Goal: Task Accomplishment & Management: Manage account settings

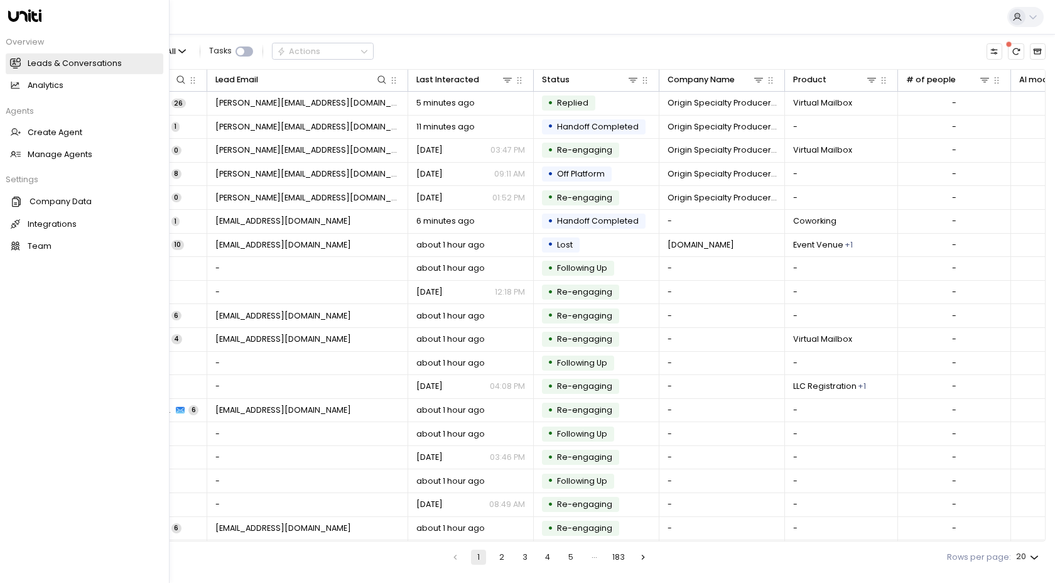
click at [34, 63] on h2 "Leads & Conversations" at bounding box center [75, 64] width 94 height 12
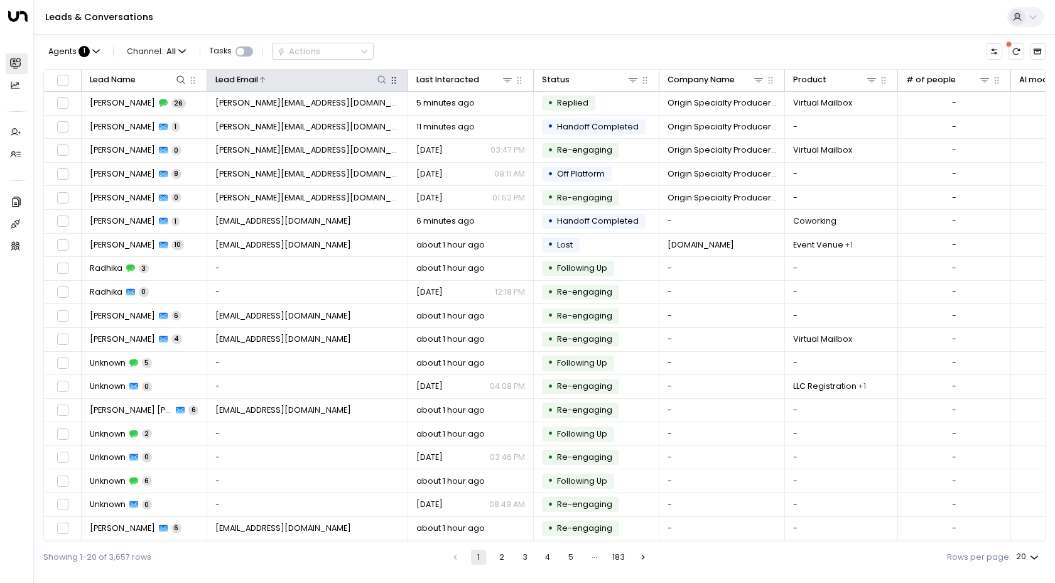
click at [380, 82] on icon at bounding box center [382, 79] width 8 height 8
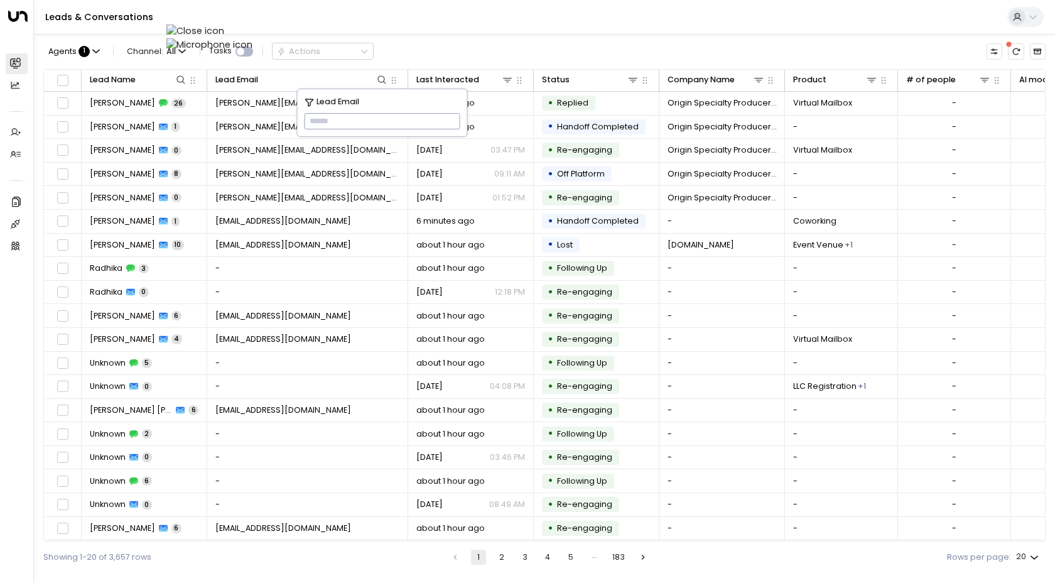
type input "**********"
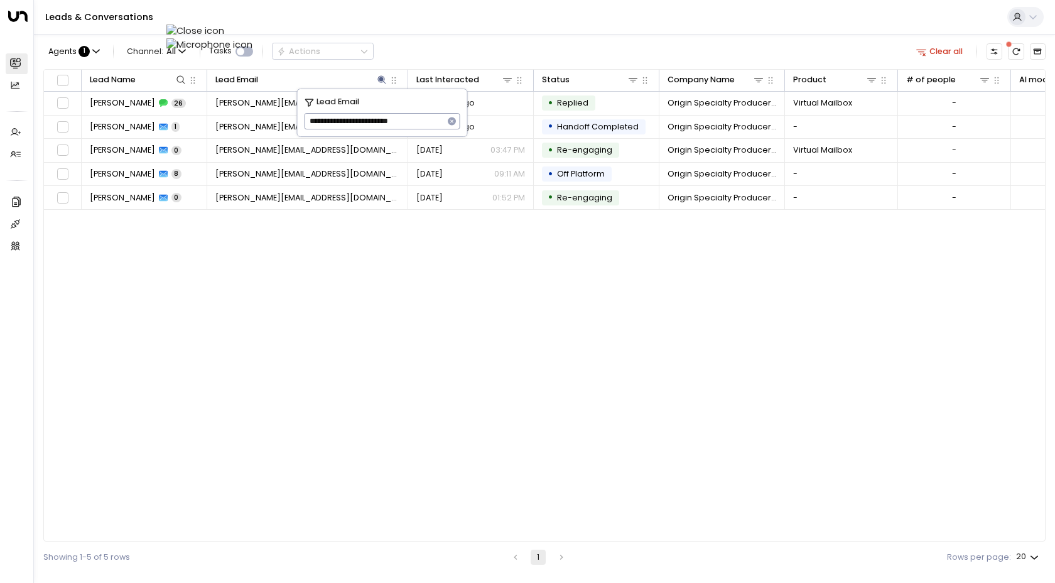
click at [150, 273] on div "Lead Name Lead Email Last Interacted Status Company Name Product # of people AI…" at bounding box center [544, 305] width 1003 height 473
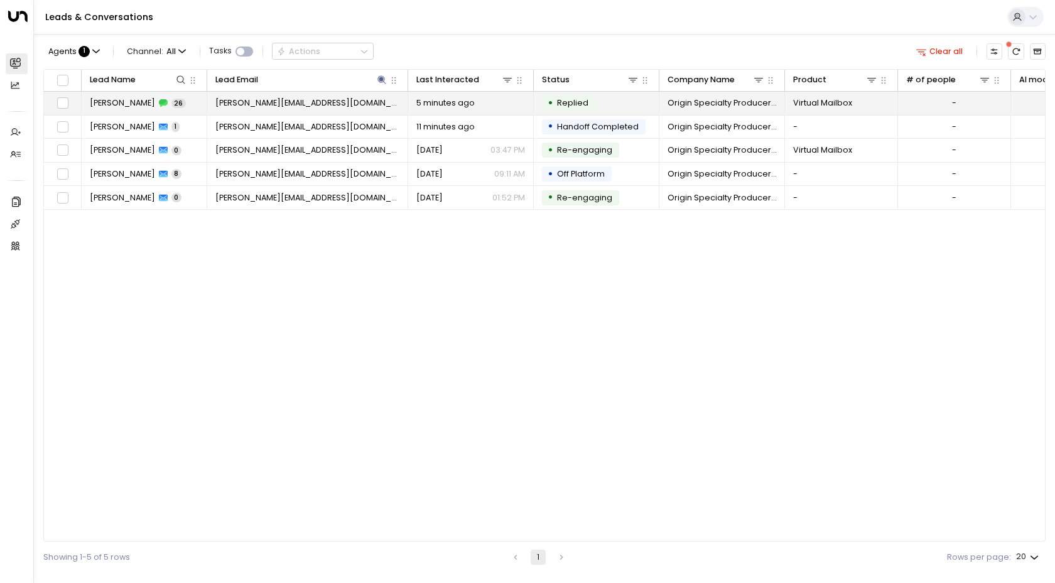
click at [112, 104] on span "[PERSON_NAME]" at bounding box center [122, 102] width 65 height 11
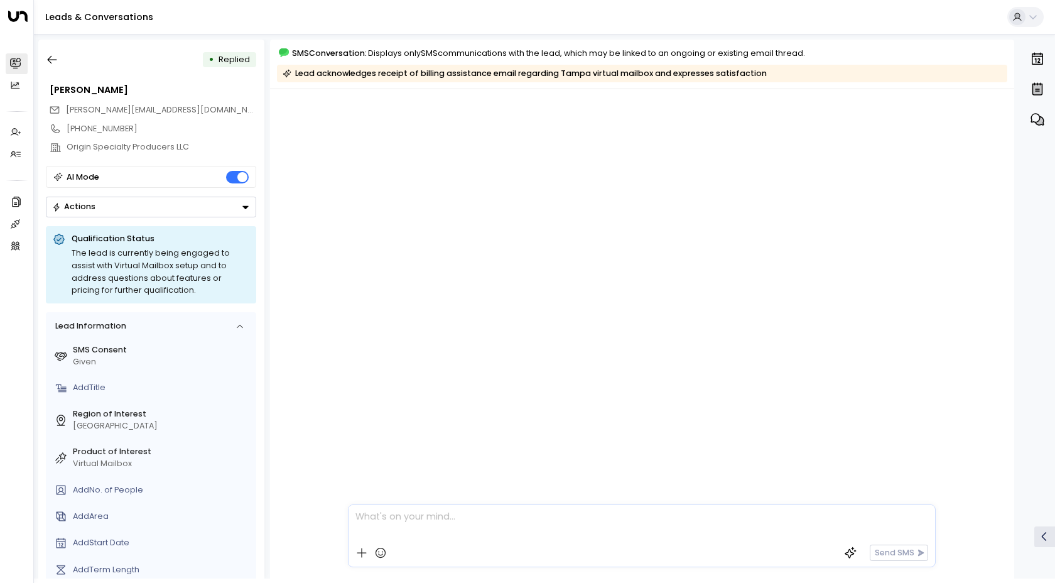
scroll to position [5548, 0]
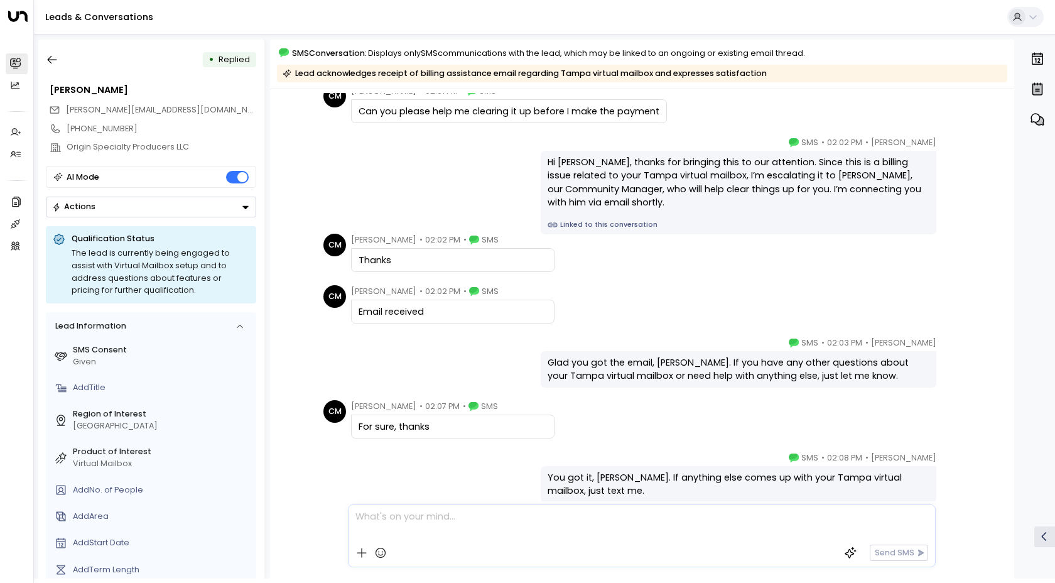
click at [291, 338] on div "[PERSON_NAME] • 02:03 PM • SMS Glad you got the email, [PERSON_NAME]. If you ha…" at bounding box center [642, 362] width 744 height 51
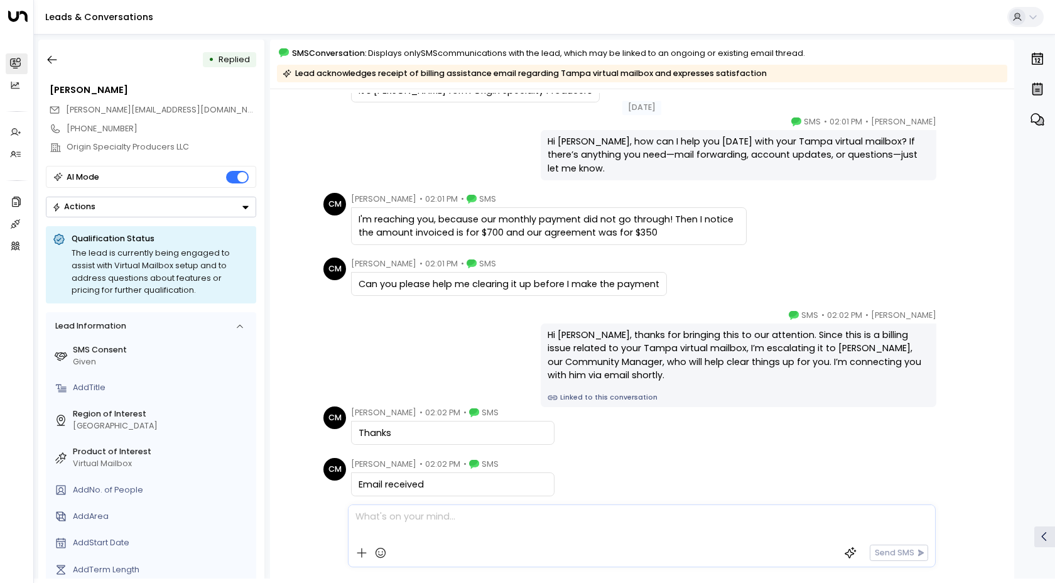
scroll to position [4572, 0]
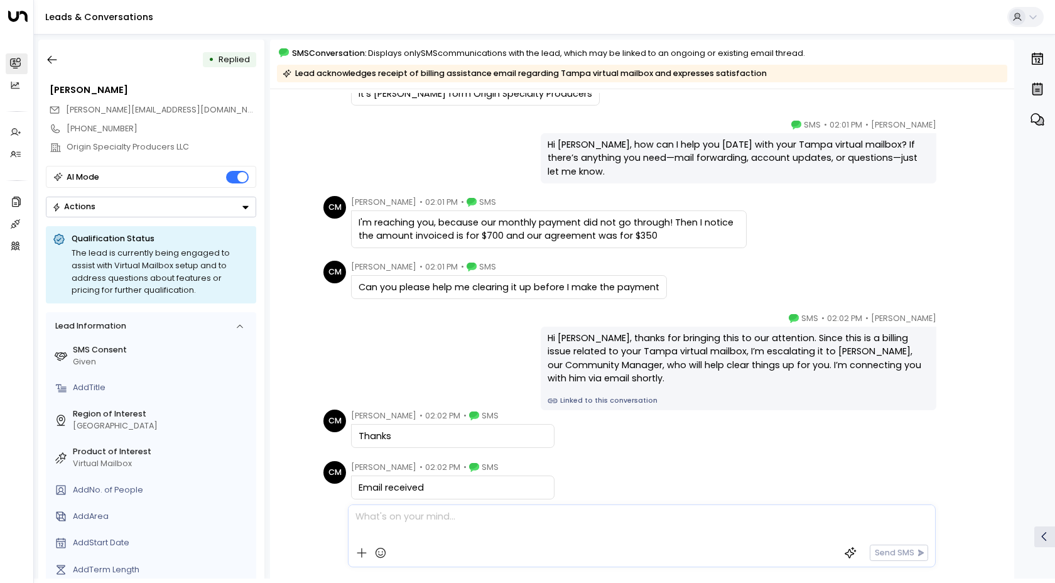
click at [394, 336] on div "[PERSON_NAME] • 02:02 PM • SMS Hi [PERSON_NAME], thanks for bringing this to ou…" at bounding box center [642, 361] width 645 height 99
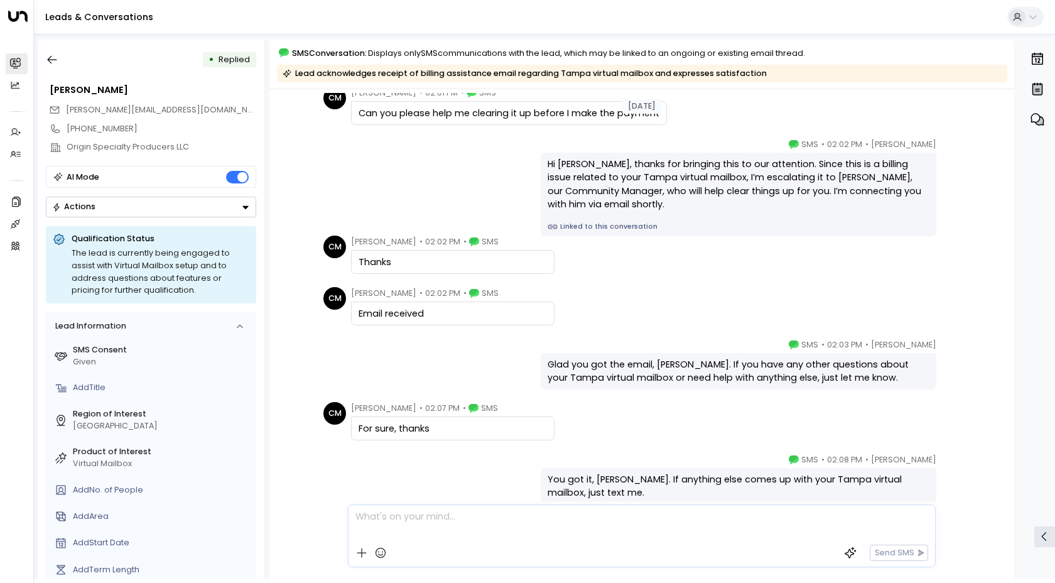
scroll to position [4750, 0]
